Goal: Find contact information: Find contact information

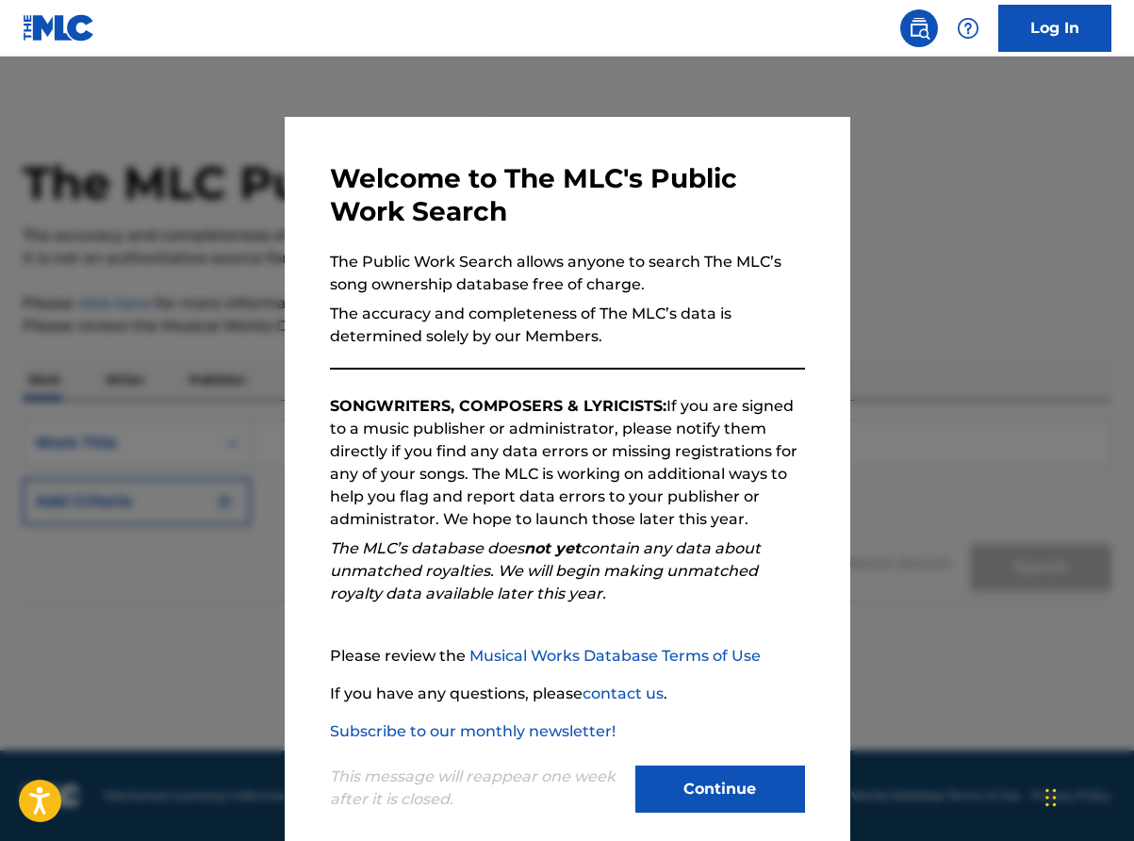
click at [724, 793] on button "Continue" at bounding box center [721, 789] width 170 height 47
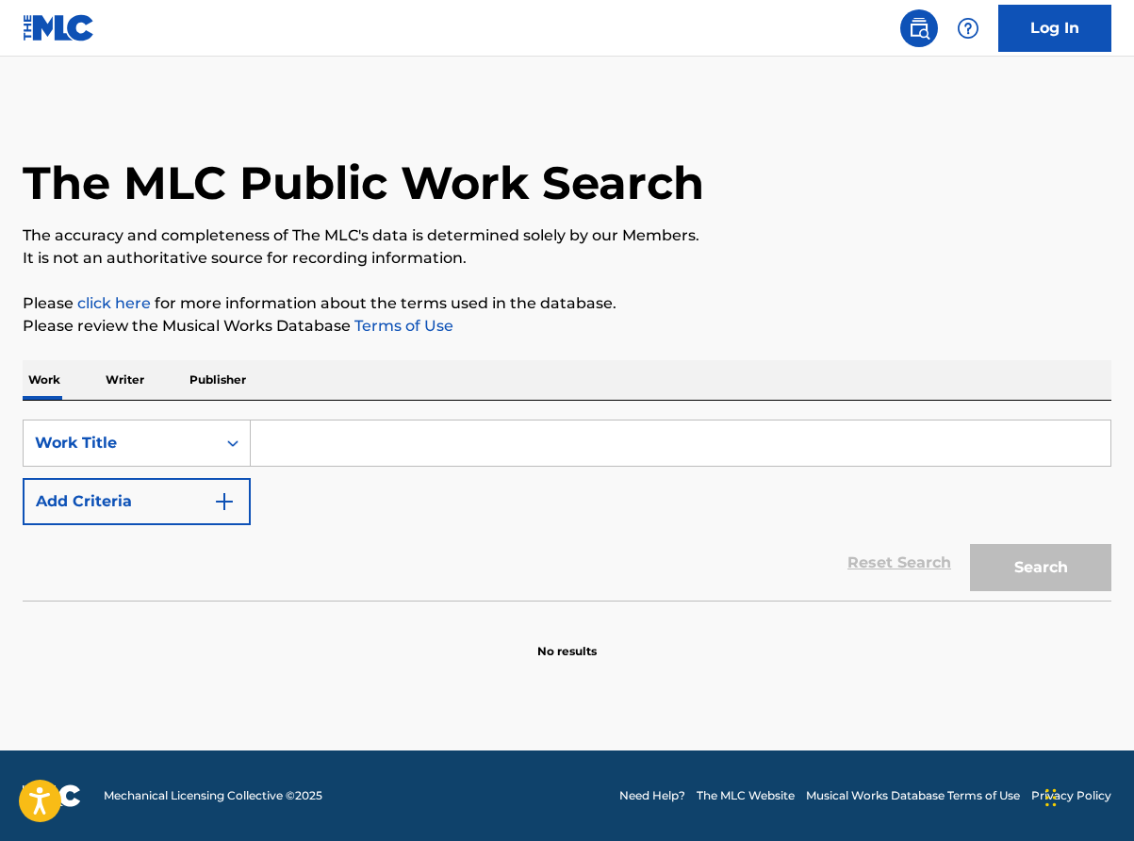
click at [395, 488] on div "SearchWithCriteria7b1ea6ae-f116-4e53-9495-84f24f70207d Work Title Add Criteria" at bounding box center [567, 473] width 1089 height 106
drag, startPoint x: 395, startPoint y: 488, endPoint x: 405, endPoint y: 461, distance: 28.9
click at [405, 461] on div "SearchWithCriteria7b1ea6ae-f116-4e53-9495-84f24f70207d Work Title Add Criteria" at bounding box center [567, 473] width 1089 height 106
click at [405, 461] on input "Search Form" at bounding box center [681, 443] width 860 height 45
paste input "Golpe de Vista""
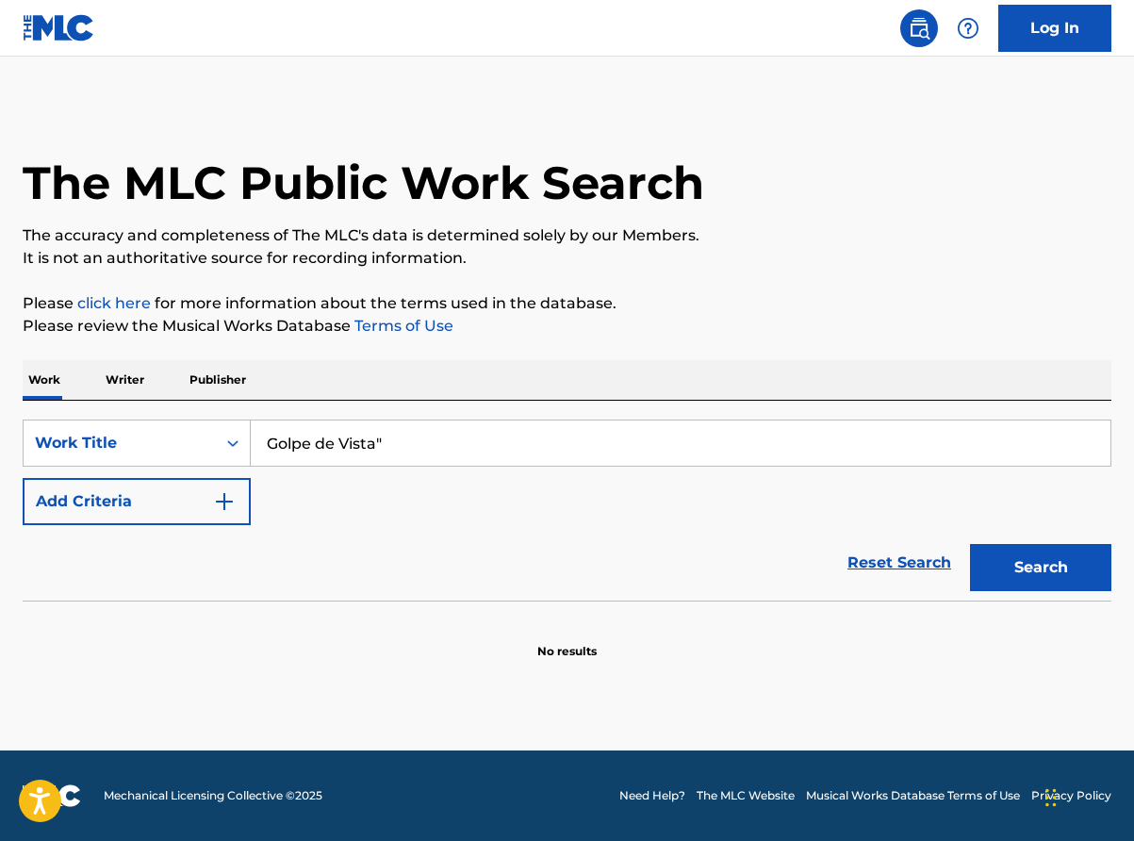
click at [970, 544] on button "Search" at bounding box center [1040, 567] width 141 height 47
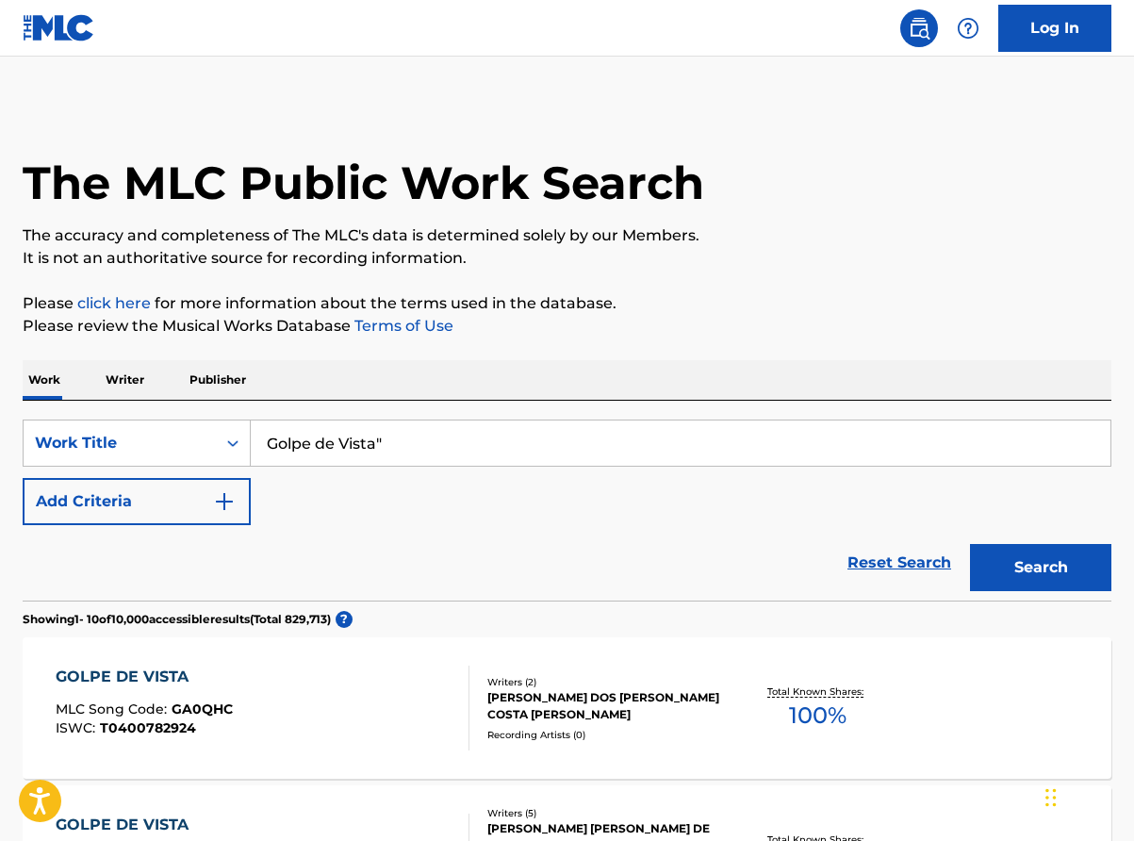
click at [405, 461] on input "Golpe de Vista"" at bounding box center [681, 443] width 860 height 45
type input "Golpe de Vista"
click at [970, 544] on button "Search" at bounding box center [1040, 567] width 141 height 47
click at [954, 313] on p "Please click here for more information about the terms used in the database." at bounding box center [567, 303] width 1089 height 23
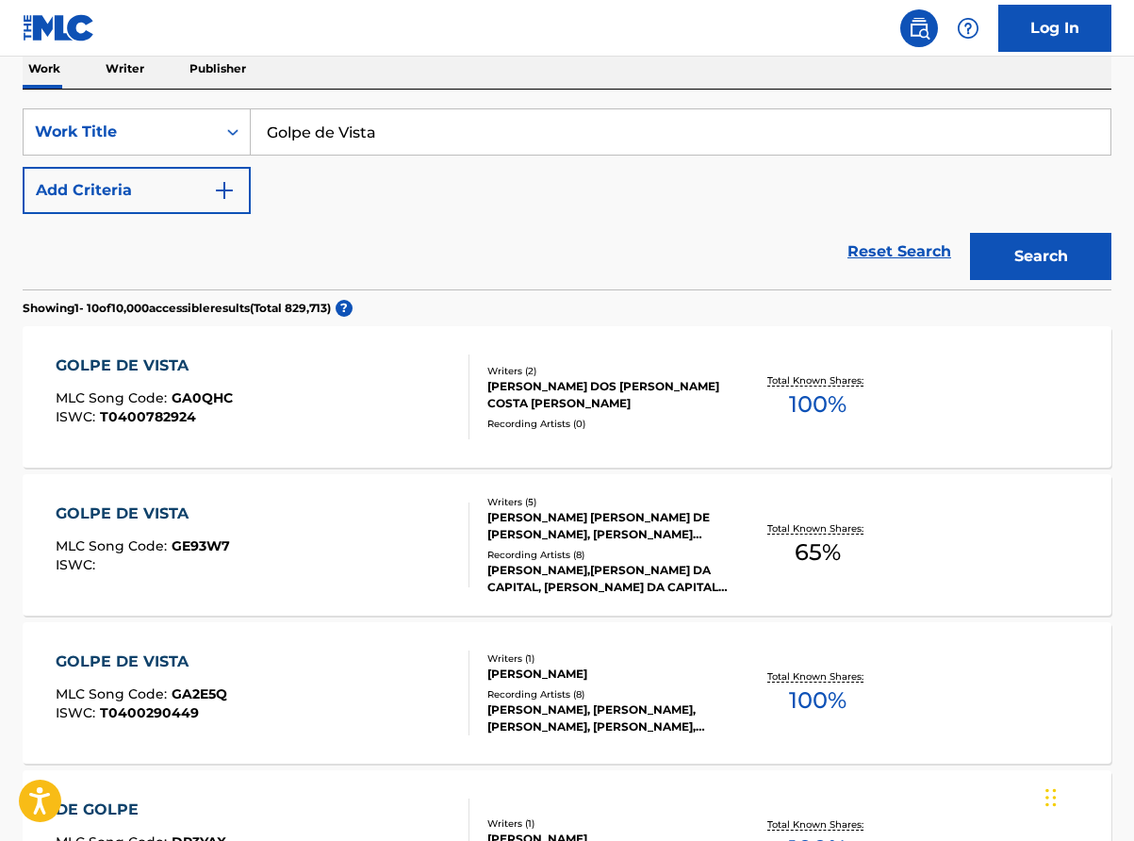
scroll to position [377, 0]
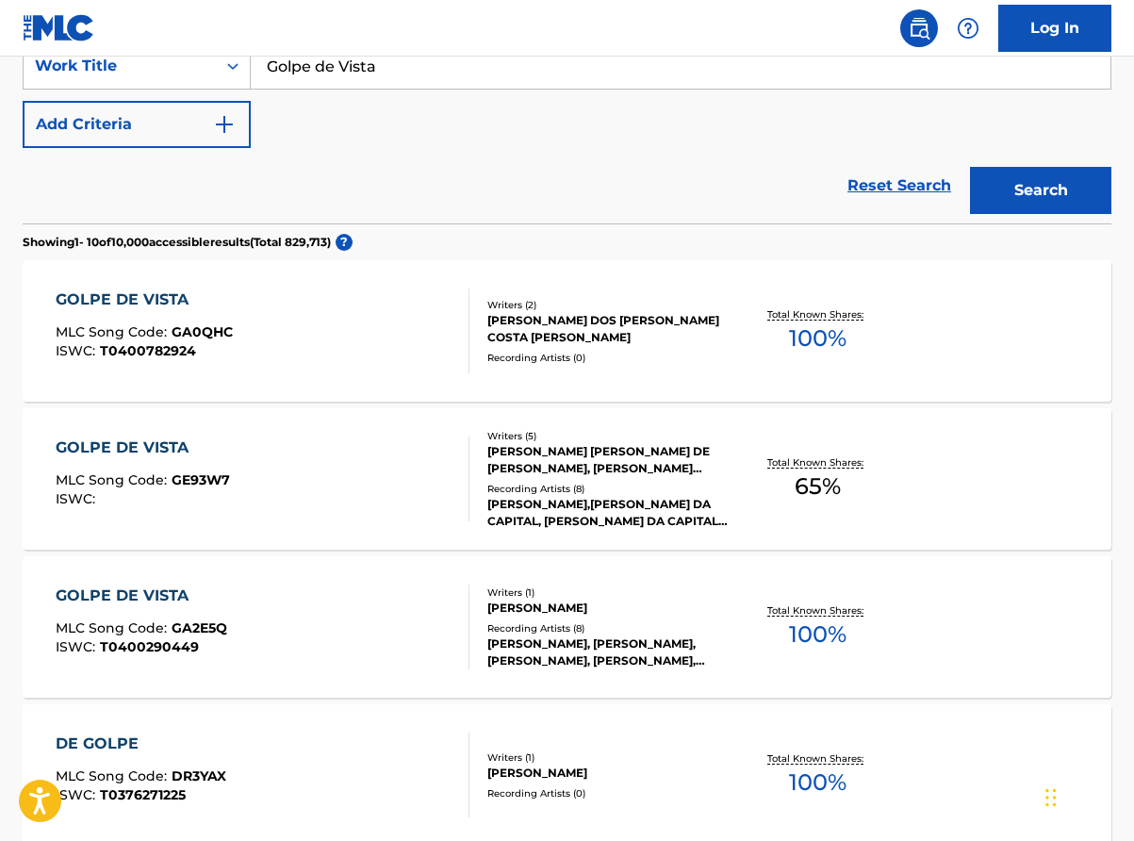
click at [555, 636] on div "[PERSON_NAME], [PERSON_NAME], [PERSON_NAME], [PERSON_NAME], [PERSON_NAME]" at bounding box center [607, 653] width 240 height 34
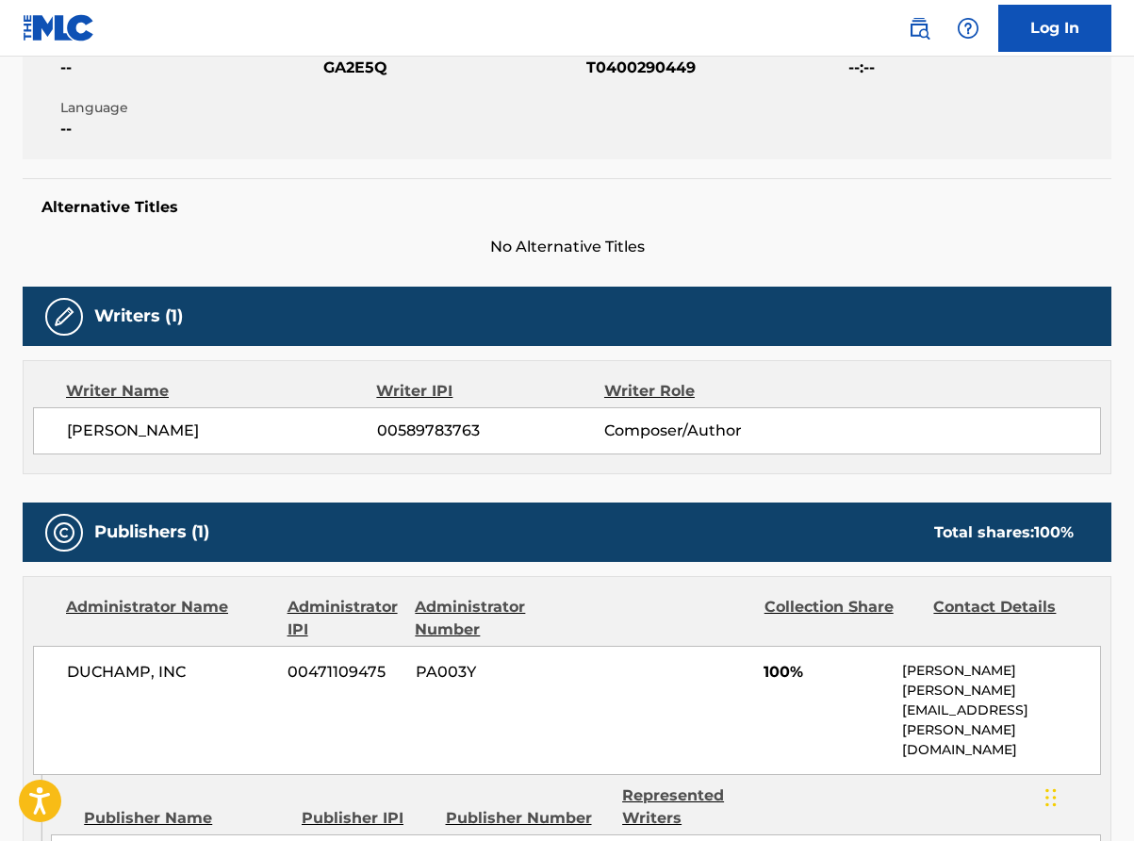
scroll to position [566, 0]
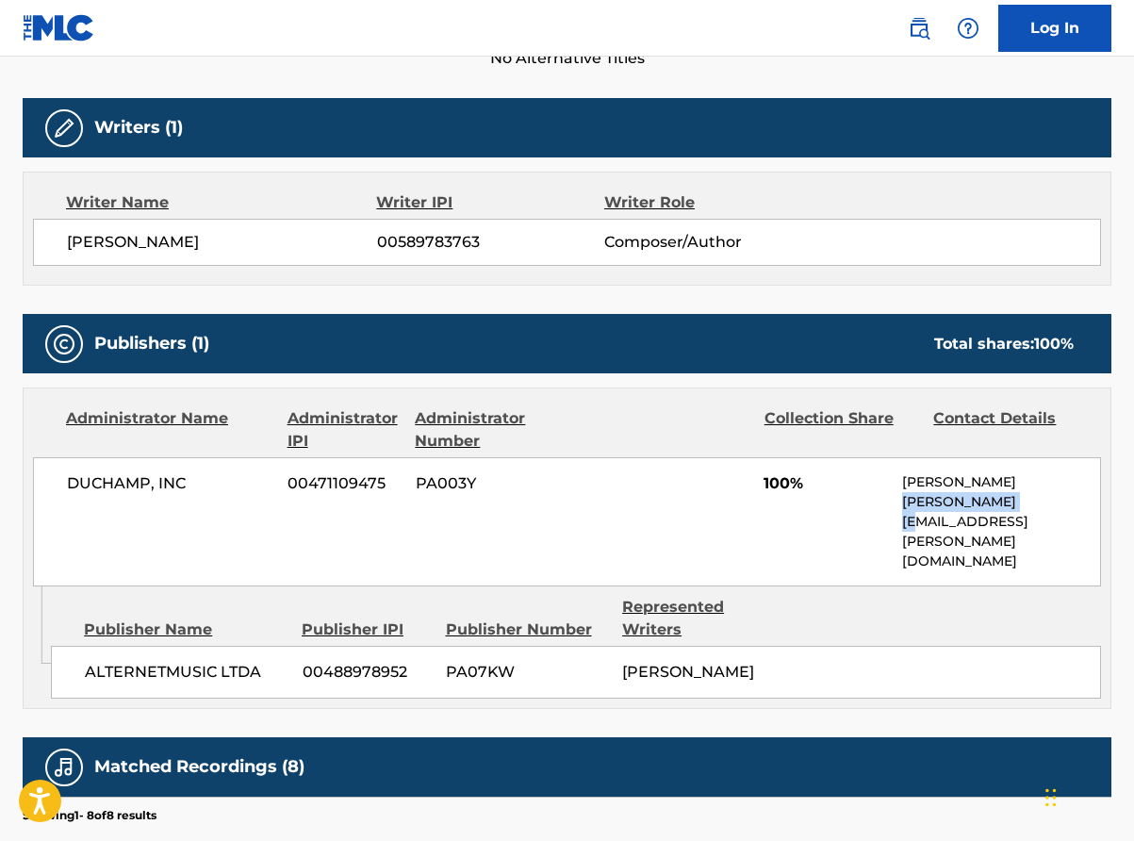
drag, startPoint x: 1042, startPoint y: 507, endPoint x: 892, endPoint y: 512, distance: 150.0
click at [892, 512] on div "DUCHAMP, INC 00471109475 PA003Y 100% [PERSON_NAME] [PERSON_NAME][EMAIL_ADDRESS]…" at bounding box center [567, 521] width 1068 height 129
copy p "[PERSON_NAME][EMAIL_ADDRESS][PERSON_NAME][DOMAIN_NAME]"
